Goal: Transaction & Acquisition: Purchase product/service

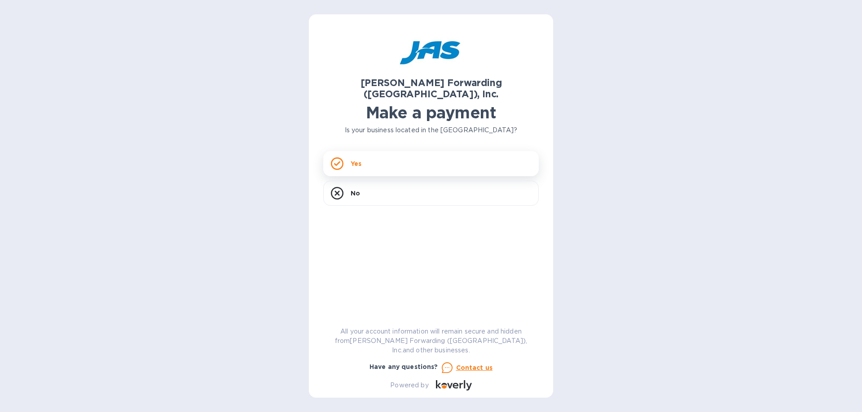
click at [383, 151] on div "Yes" at bounding box center [430, 163] width 215 height 25
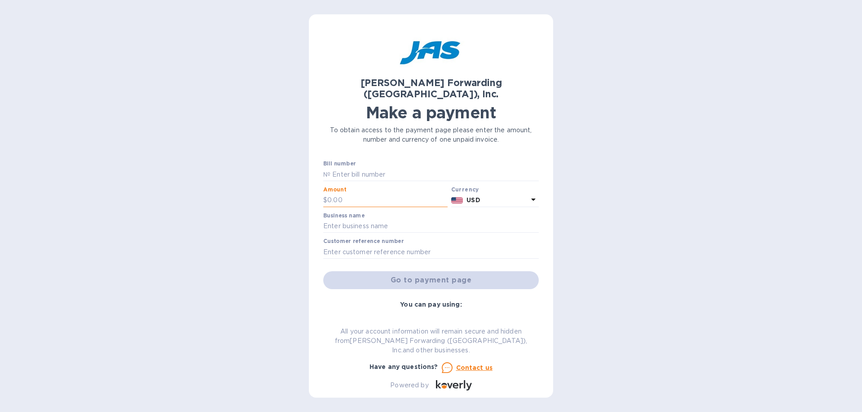
click at [364, 194] on input "text" at bounding box center [387, 200] width 120 height 13
type input "931.68"
click at [376, 220] on input "text" at bounding box center [430, 226] width 215 height 13
type input "Nashville Pump and Power"
click at [380, 245] on input "text" at bounding box center [430, 251] width 215 height 13
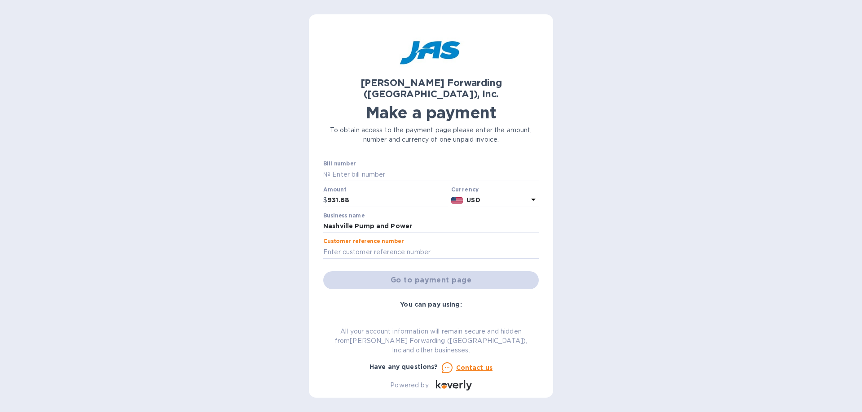
type input "NASPONBNA"
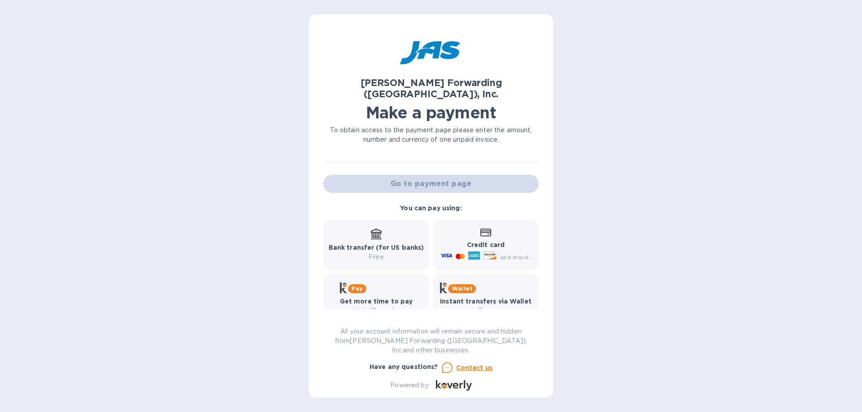
click at [359, 253] on p "Free" at bounding box center [377, 257] width 96 height 9
click at [368, 244] on b "Bank transfer (for US banks)" at bounding box center [377, 247] width 96 height 7
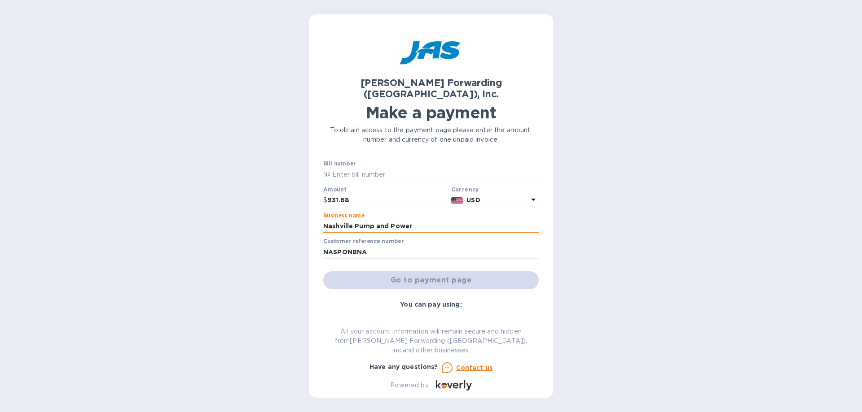
click at [418, 220] on input "Nashville Pump and Power" at bounding box center [430, 226] width 215 height 13
drag, startPoint x: 418, startPoint y: 215, endPoint x: 303, endPoint y: 219, distance: 114.5
click at [305, 219] on div "[PERSON_NAME] Forwarding ([GEOGRAPHIC_DATA]), Inc. Make a payment To obtain acc…" at bounding box center [431, 206] width 862 height 412
type input "Nashville Pump and Power"
type input "NASPONBNA"
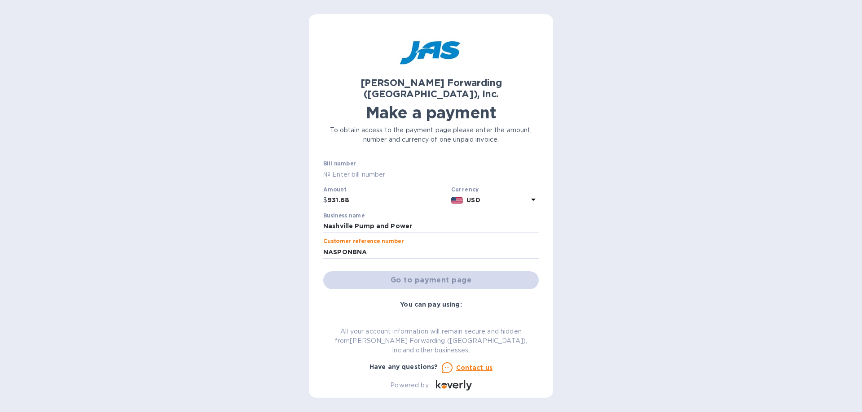
click at [389, 270] on div "Go to payment page" at bounding box center [430, 281] width 219 height 22
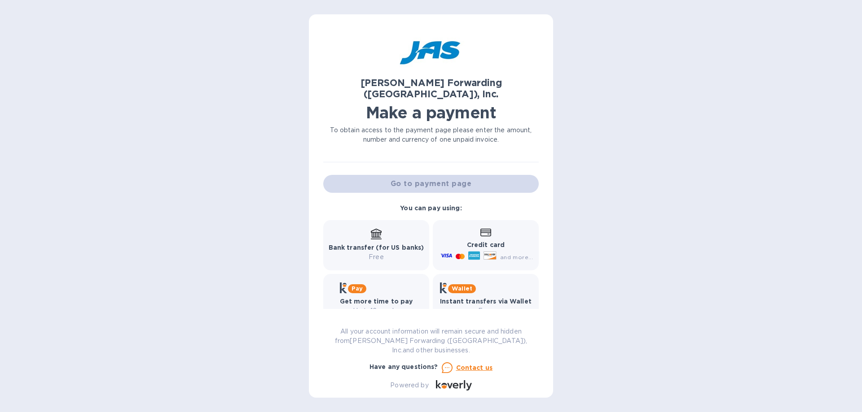
click at [386, 244] on b "Bank transfer (for US banks)" at bounding box center [377, 247] width 96 height 7
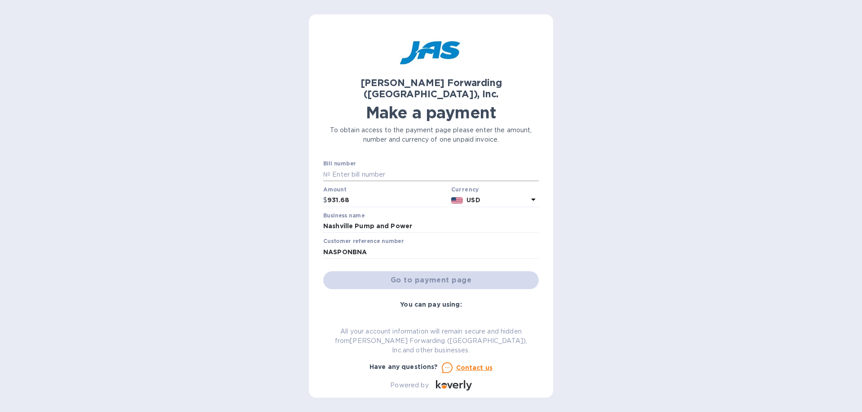
click at [377, 168] on input "text" at bounding box center [434, 174] width 208 height 13
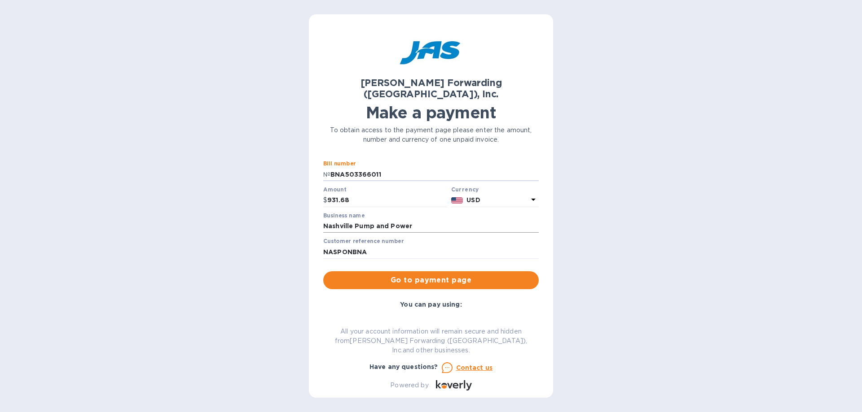
scroll to position [96, 0]
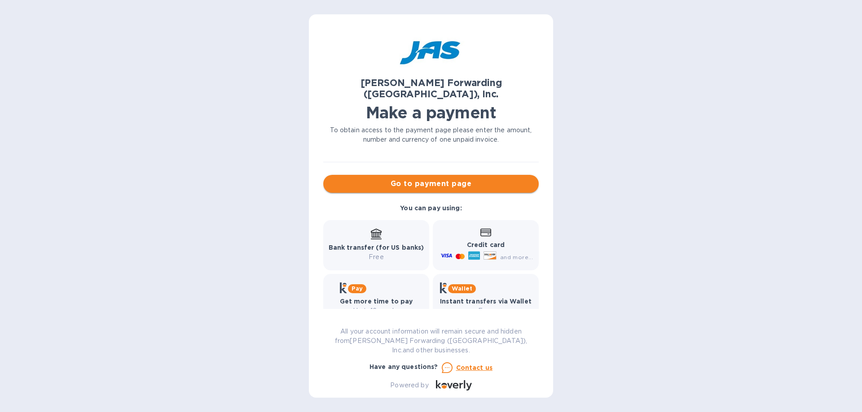
type input "BNA503366011"
click at [408, 179] on span "Go to payment page" at bounding box center [430, 184] width 201 height 11
